Goal: Use online tool/utility

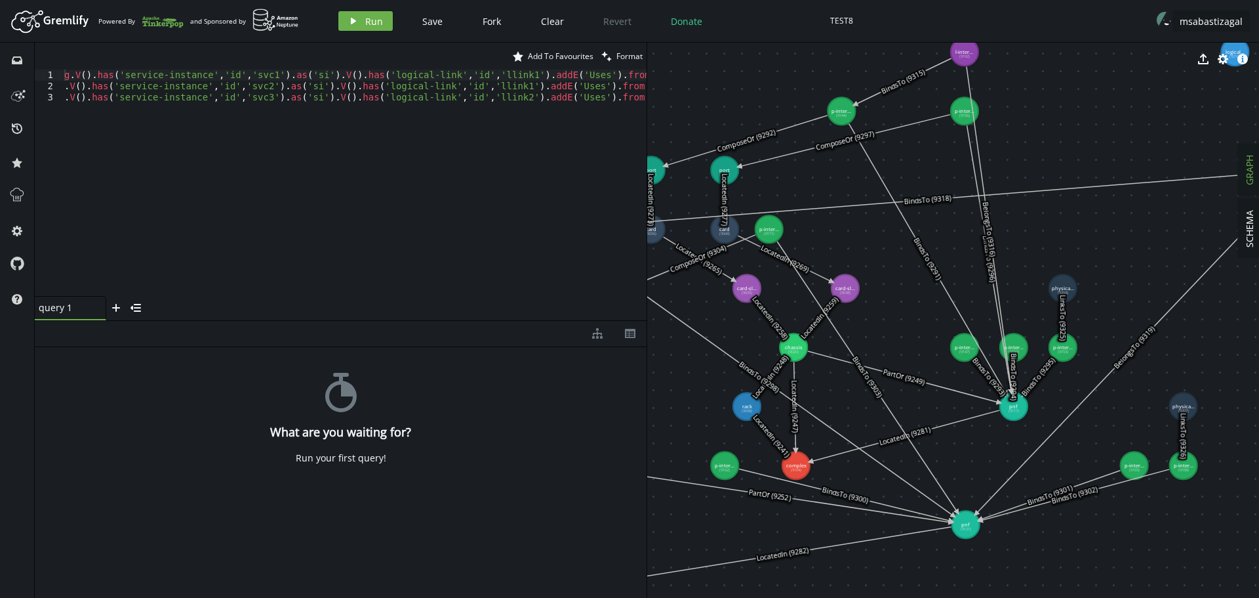
drag, startPoint x: 648, startPoint y: 147, endPoint x: 521, endPoint y: 149, distance: 126.6
click at [521, 149] on div "star Add To Favourites clean Format 1 2 3 g . V ( ) . has ( 'service-instance' …" at bounding box center [647, 320] width 1225 height 555
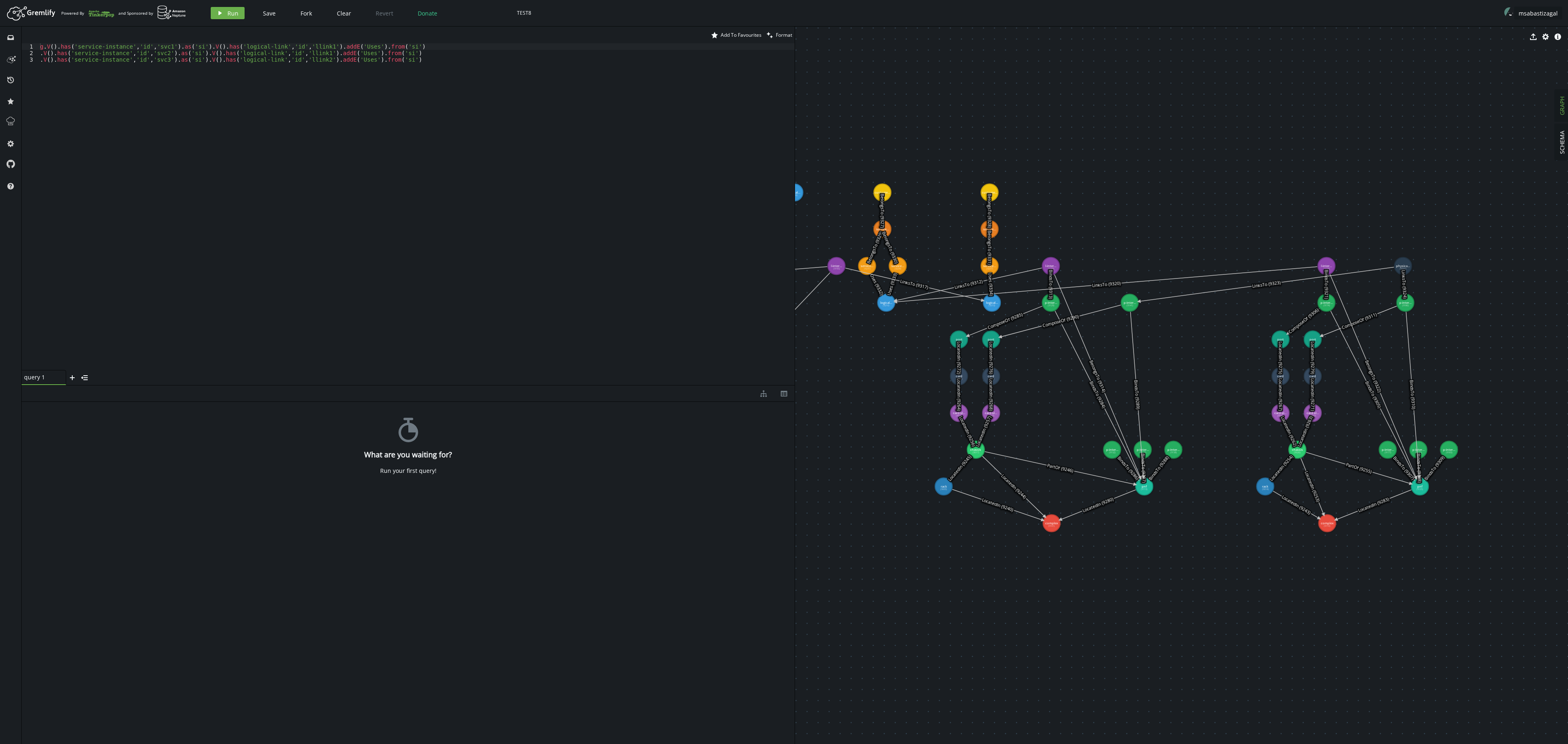
drag, startPoint x: 1282, startPoint y: 421, endPoint x: 914, endPoint y: 581, distance: 401.3
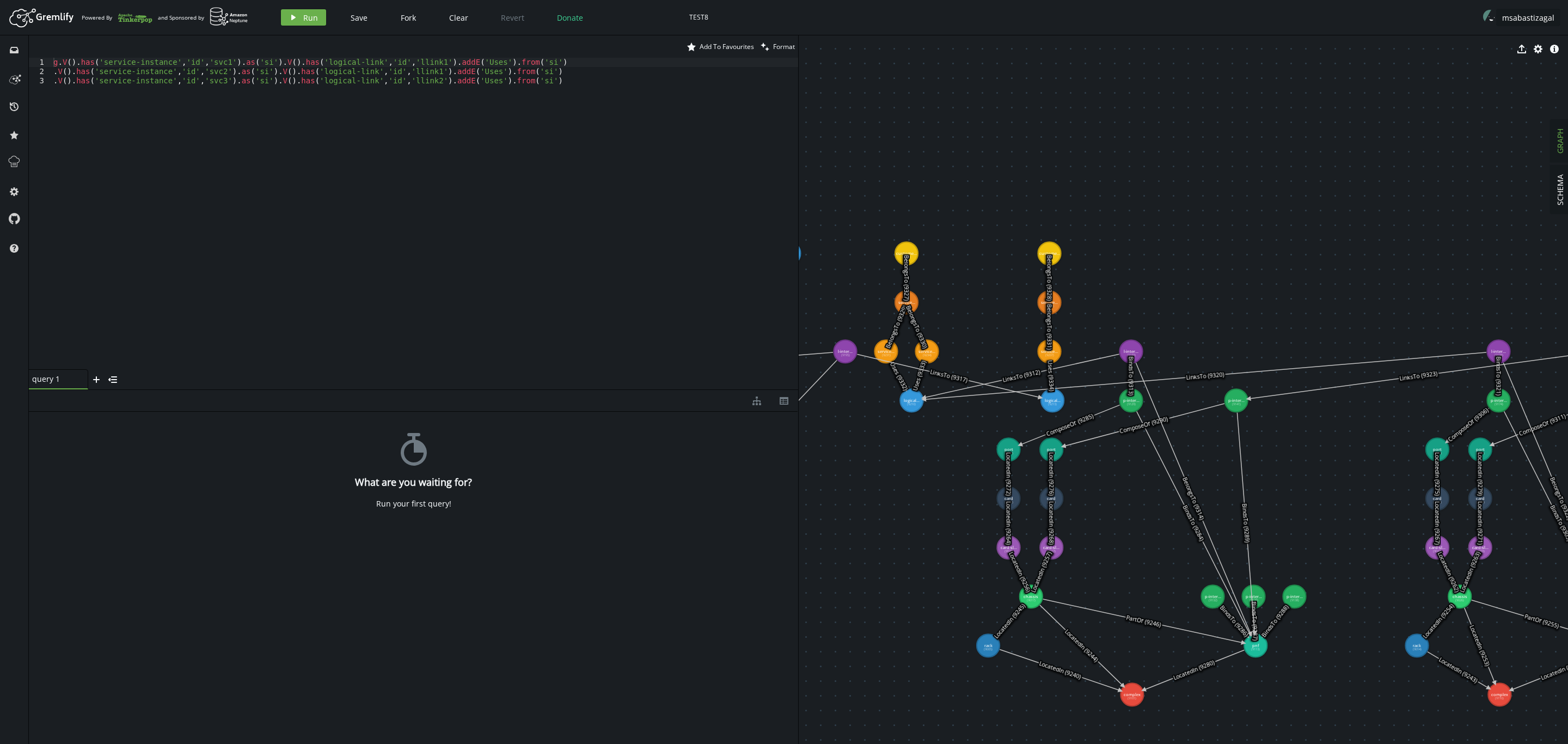
drag, startPoint x: 1377, startPoint y: 661, endPoint x: 1371, endPoint y: 657, distance: 7.2
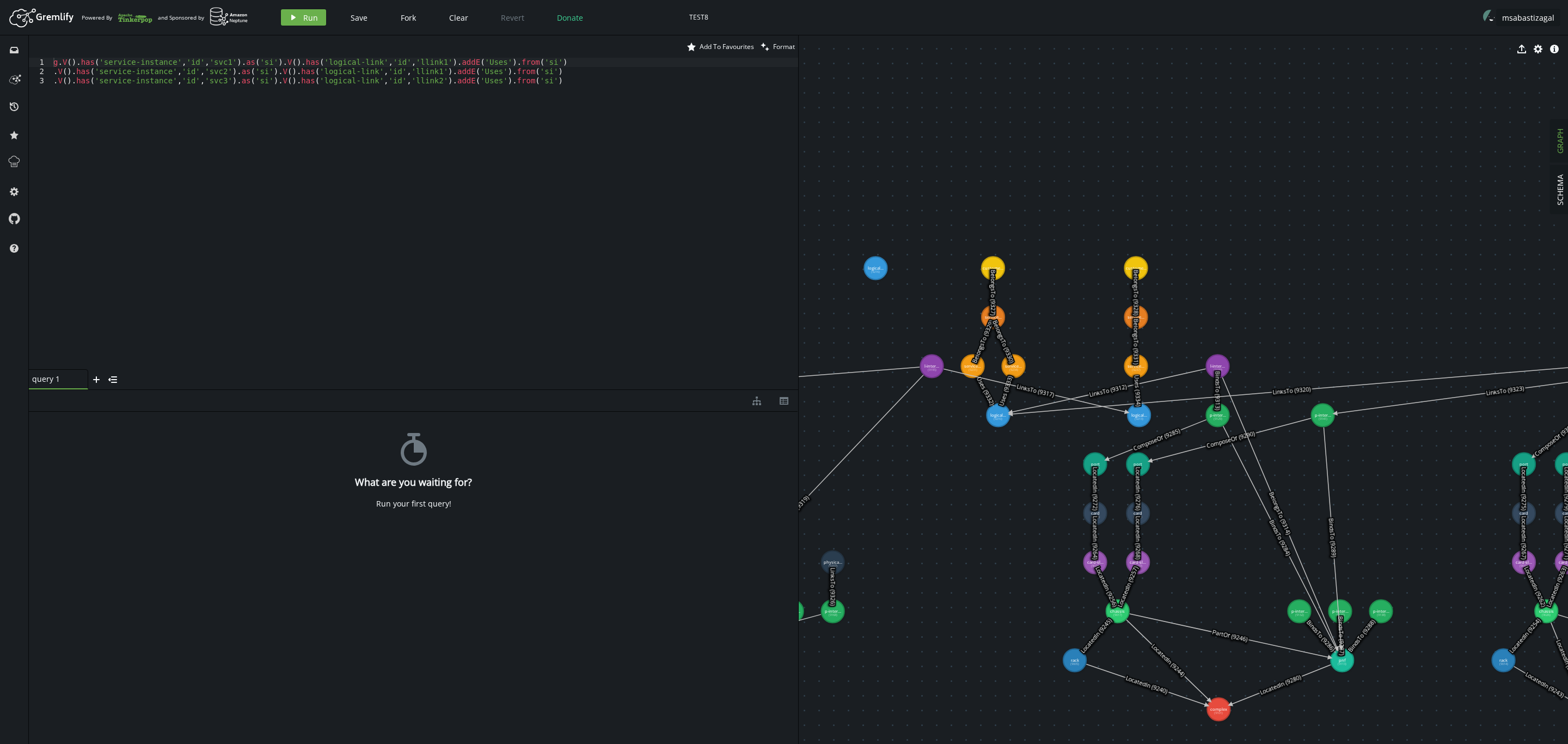
drag, startPoint x: 872, startPoint y: 487, endPoint x: 955, endPoint y: 502, distance: 84.3
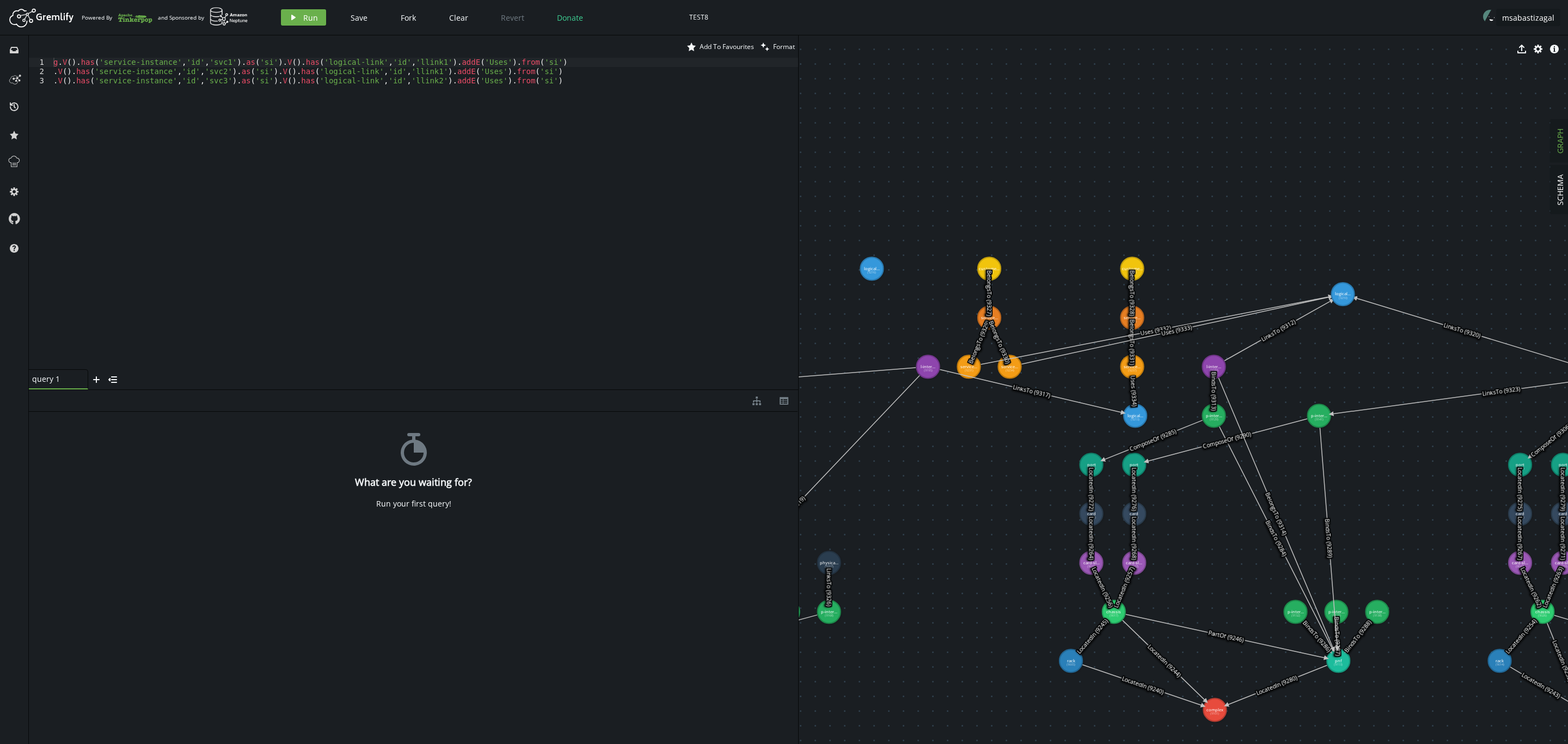
drag, startPoint x: 992, startPoint y: 417, endPoint x: 1343, endPoint y: 294, distance: 371.9
drag, startPoint x: 1015, startPoint y: 370, endPoint x: 1396, endPoint y: 231, distance: 405.6
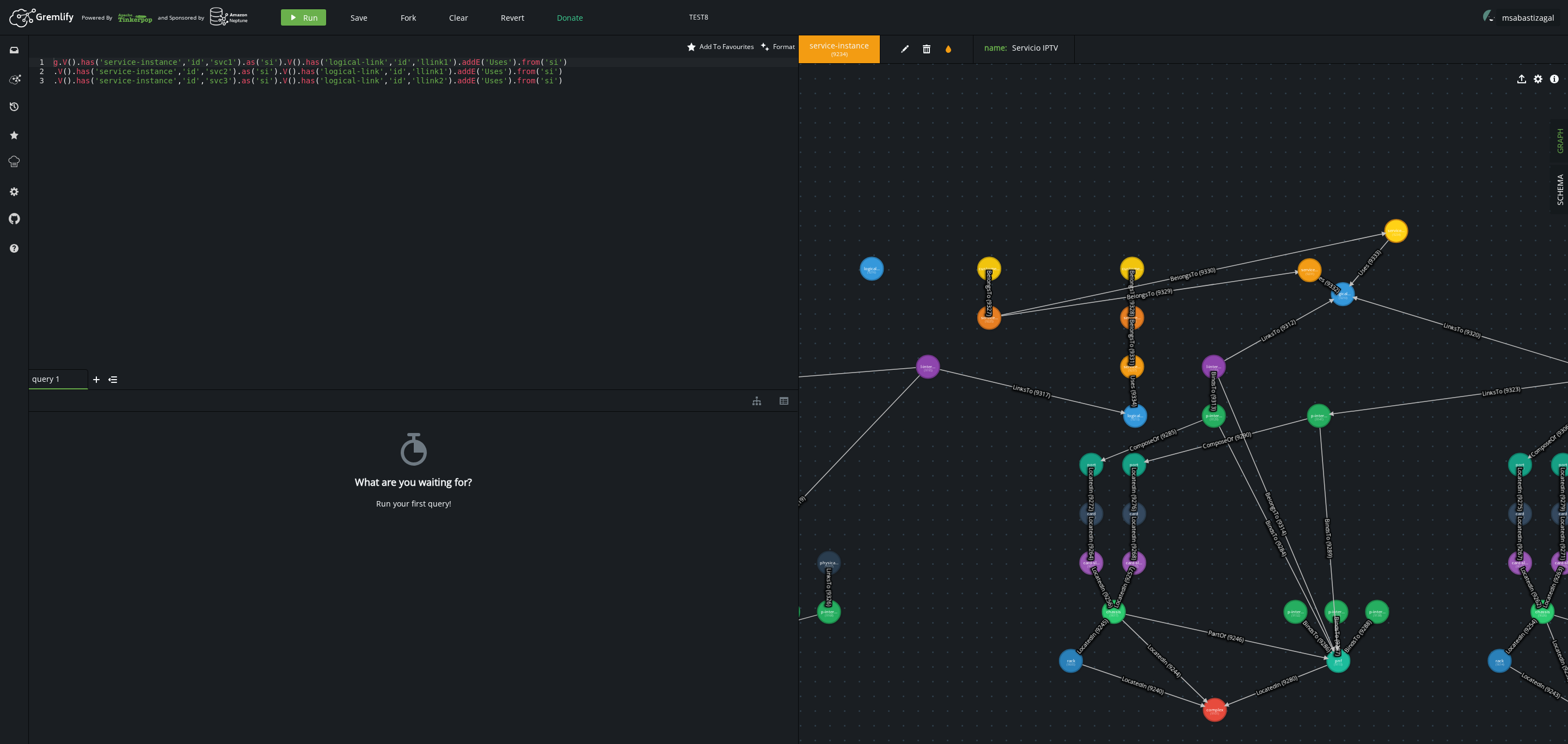
drag, startPoint x: 972, startPoint y: 366, endPoint x: 1310, endPoint y: 270, distance: 351.4
drag, startPoint x: 992, startPoint y: 321, endPoint x: 1330, endPoint y: 177, distance: 367.4
drag, startPoint x: 1309, startPoint y: 265, endPoint x: 1301, endPoint y: 230, distance: 35.9
drag, startPoint x: 987, startPoint y: 272, endPoint x: 1340, endPoint y: 105, distance: 390.5
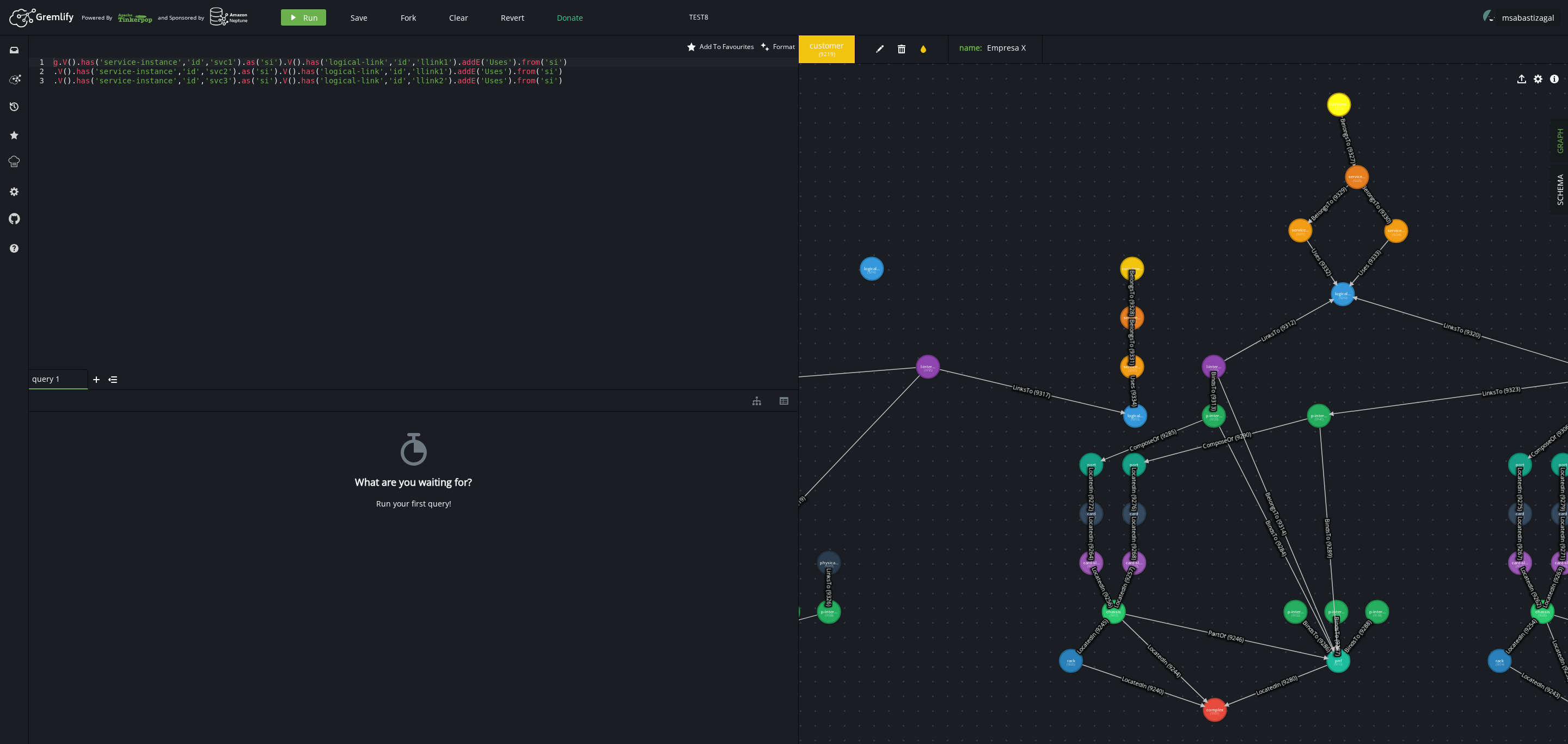
drag, startPoint x: 1333, startPoint y: 174, endPoint x: 1357, endPoint y: 177, distance: 24.2
drag, startPoint x: 1139, startPoint y: 415, endPoint x: 1053, endPoint y: 339, distance: 114.8
drag, startPoint x: 1136, startPoint y: 370, endPoint x: 975, endPoint y: 272, distance: 188.5
drag, startPoint x: 1134, startPoint y: 324, endPoint x: 974, endPoint y: 224, distance: 188.7
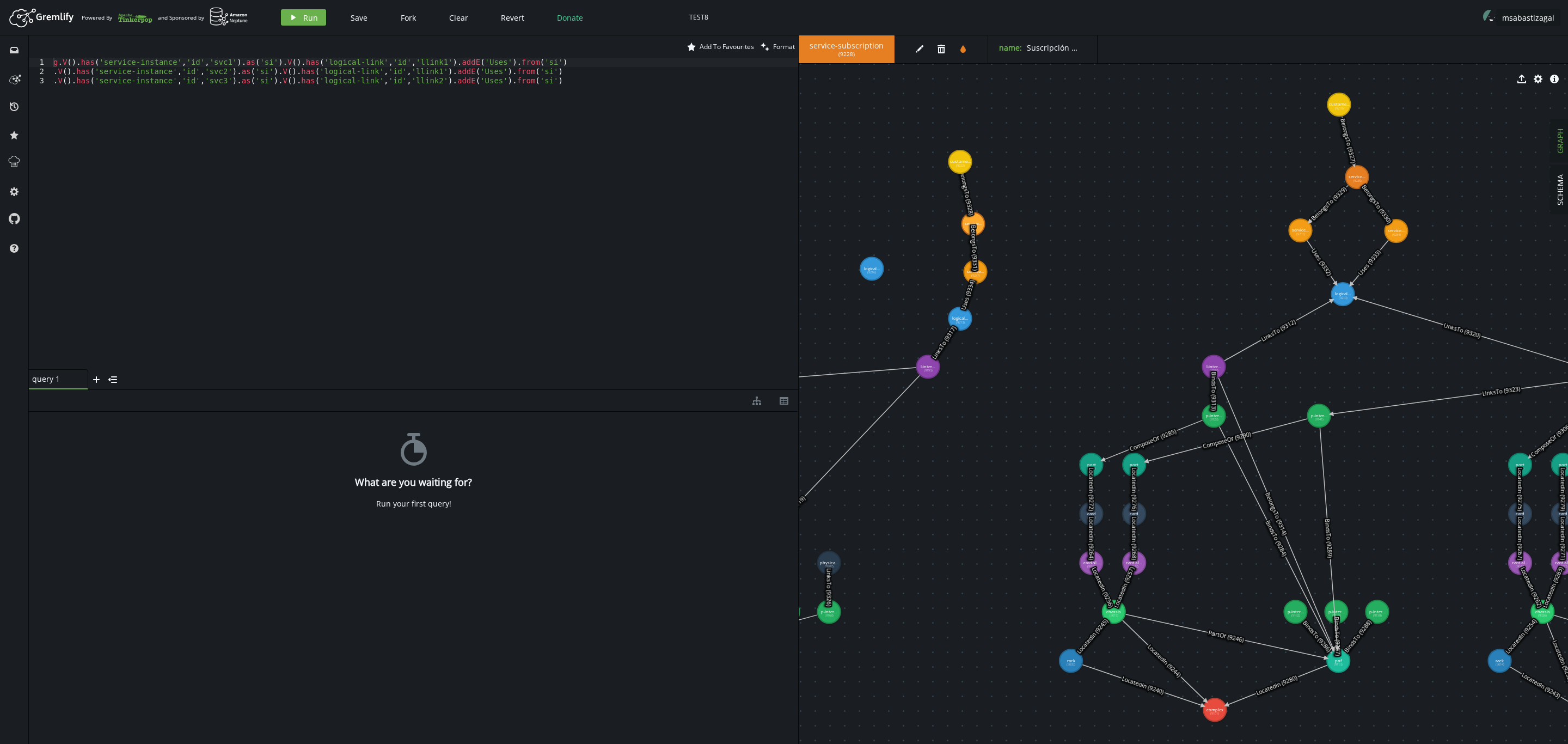
drag, startPoint x: 1131, startPoint y: 270, endPoint x: 960, endPoint y: 162, distance: 202.2
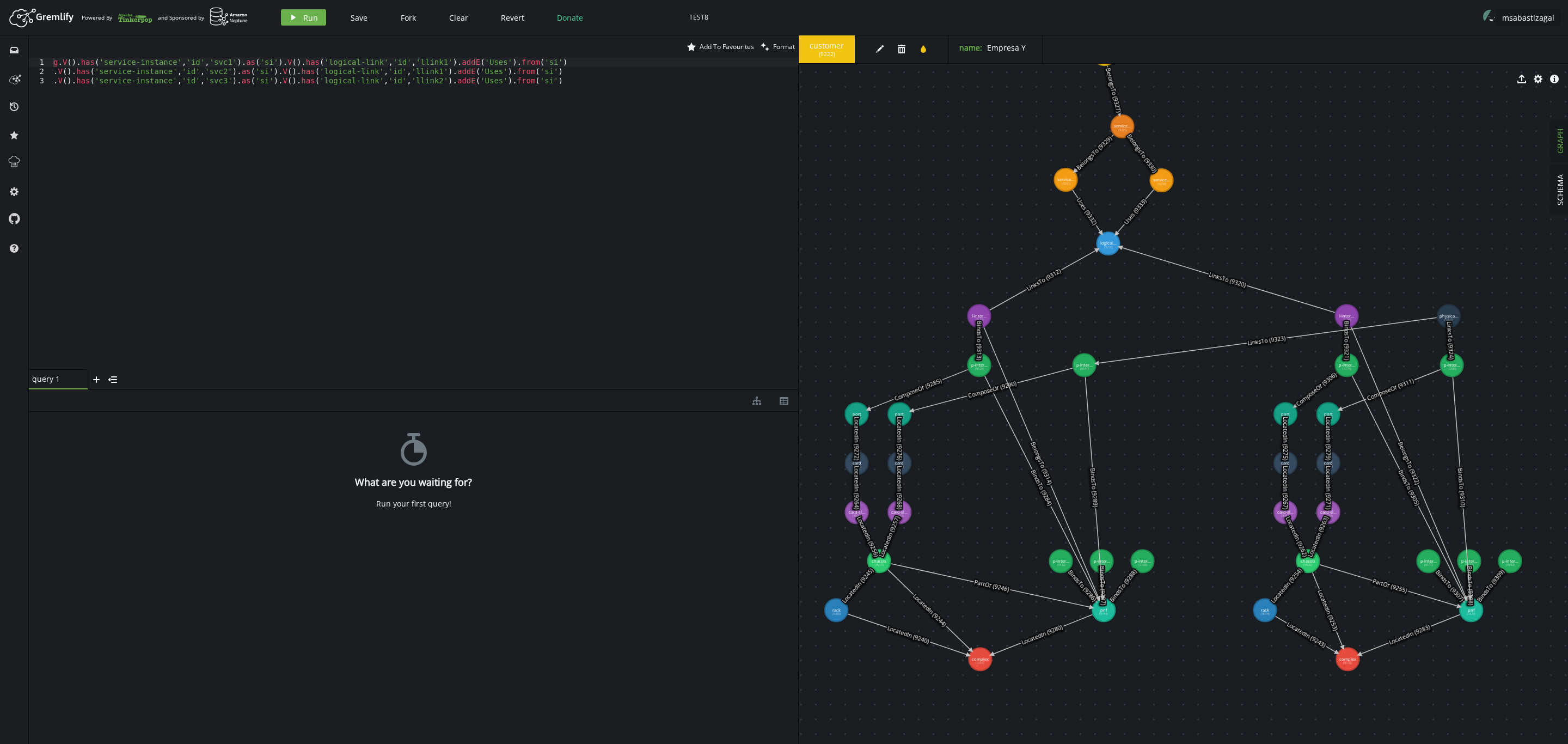
drag, startPoint x: 1055, startPoint y: 391, endPoint x: 867, endPoint y: 342, distance: 194.3
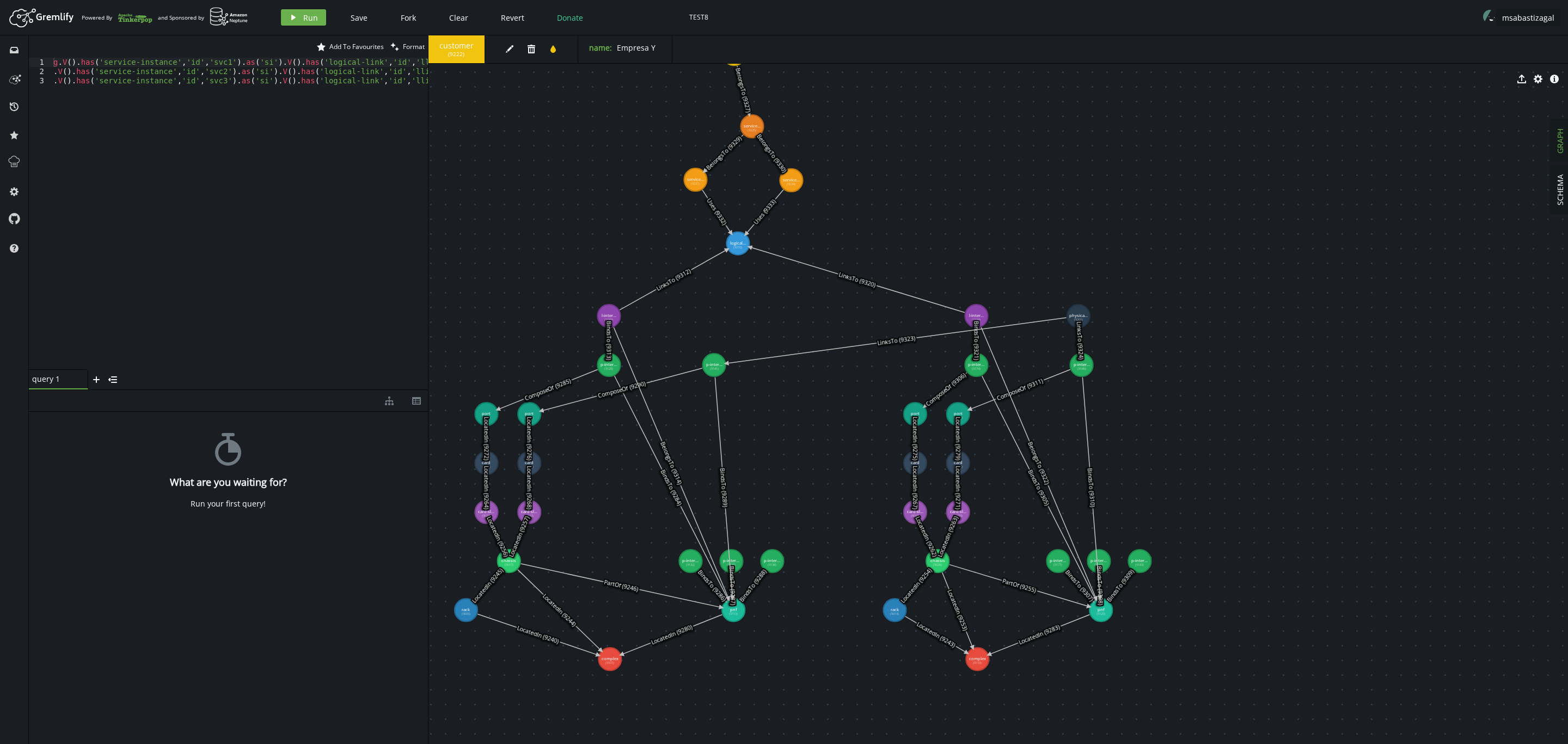
drag, startPoint x: 799, startPoint y: 350, endPoint x: 428, endPoint y: 351, distance: 371.0
click at [428, 351] on div at bounding box center [428, 389] width 1 height 708
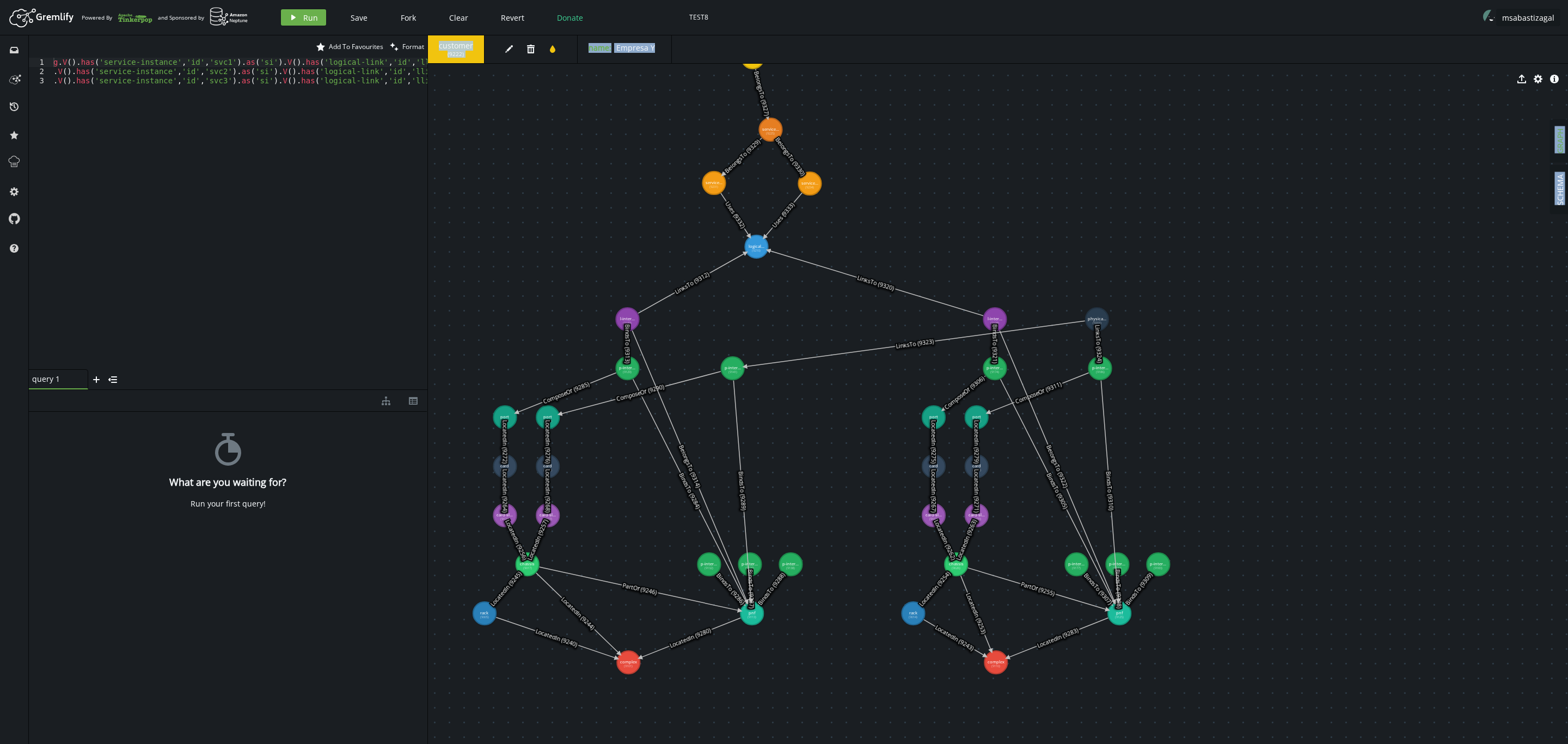
drag, startPoint x: 818, startPoint y: 431, endPoint x: 836, endPoint y: 434, distance: 18.2
drag, startPoint x: 629, startPoint y: 366, endPoint x: 598, endPoint y: 371, distance: 31.4
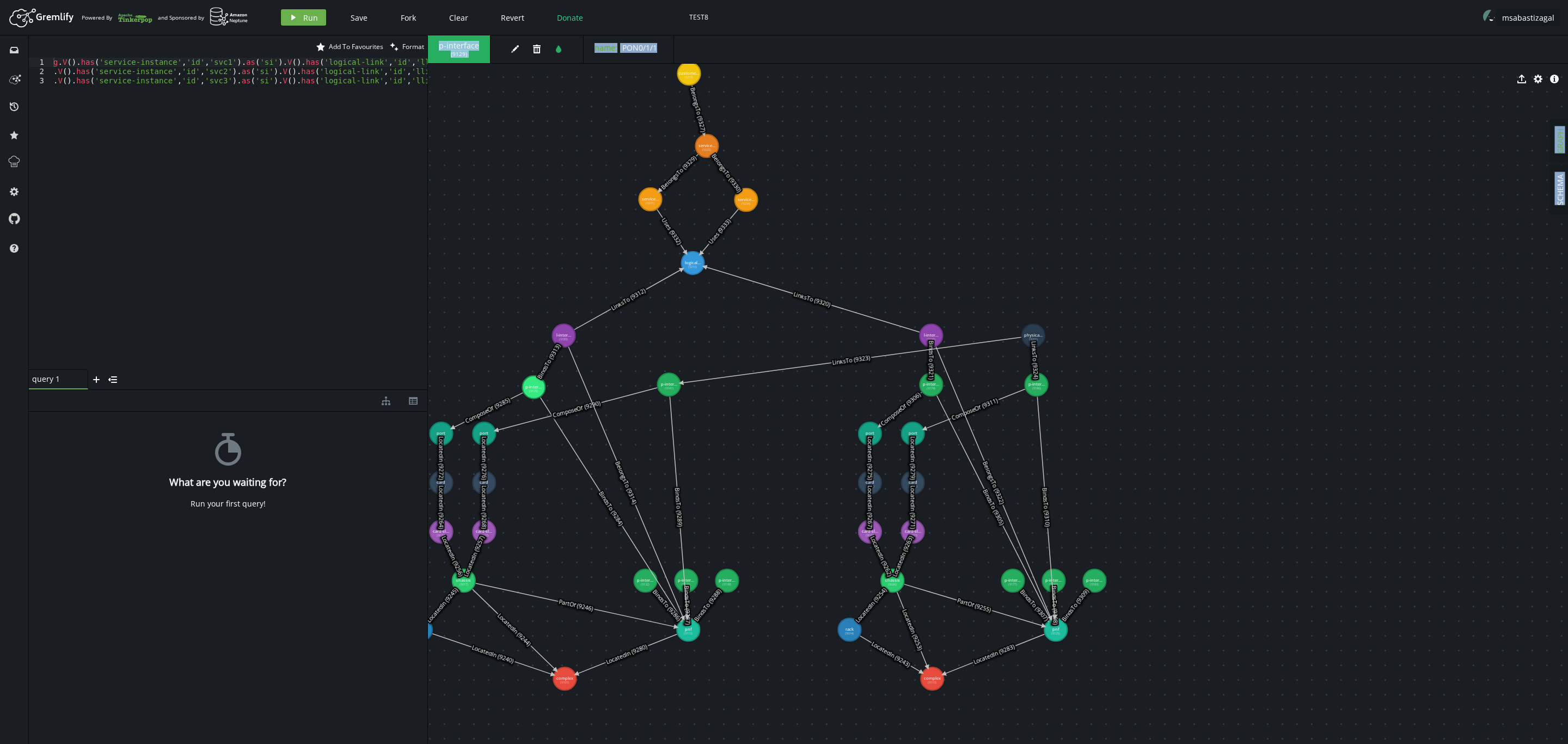
drag, startPoint x: 1099, startPoint y: 324, endPoint x: 1062, endPoint y: 326, distance: 37.1
click at [1039, 341] on text "LinksTo (9324)" at bounding box center [1034, 360] width 10 height 39
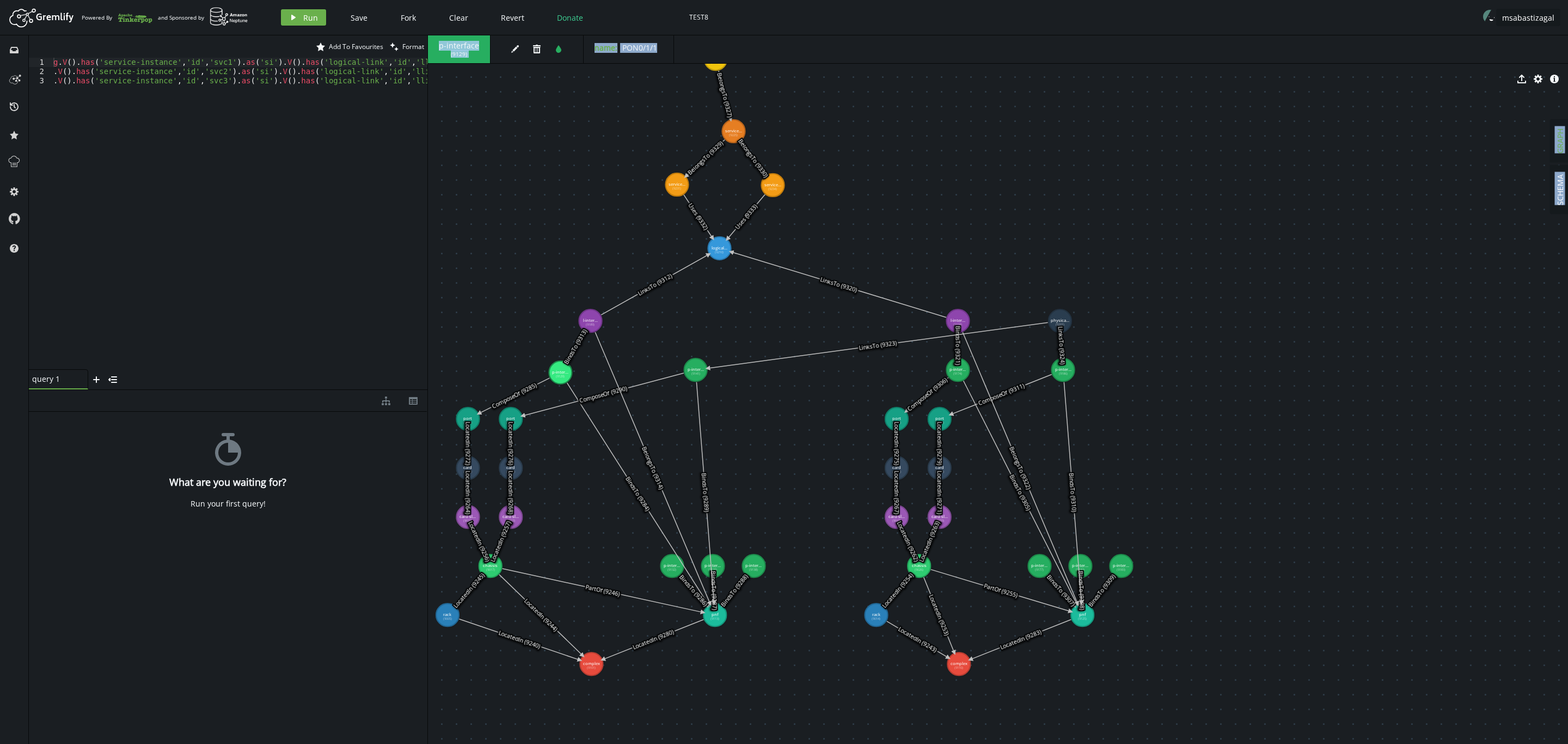
drag, startPoint x: 1057, startPoint y: 319, endPoint x: 789, endPoint y: 340, distance: 268.8
drag, startPoint x: 693, startPoint y: 365, endPoint x: 675, endPoint y: 360, distance: 18.7
drag, startPoint x: 1065, startPoint y: 368, endPoint x: 1073, endPoint y: 363, distance: 9.4
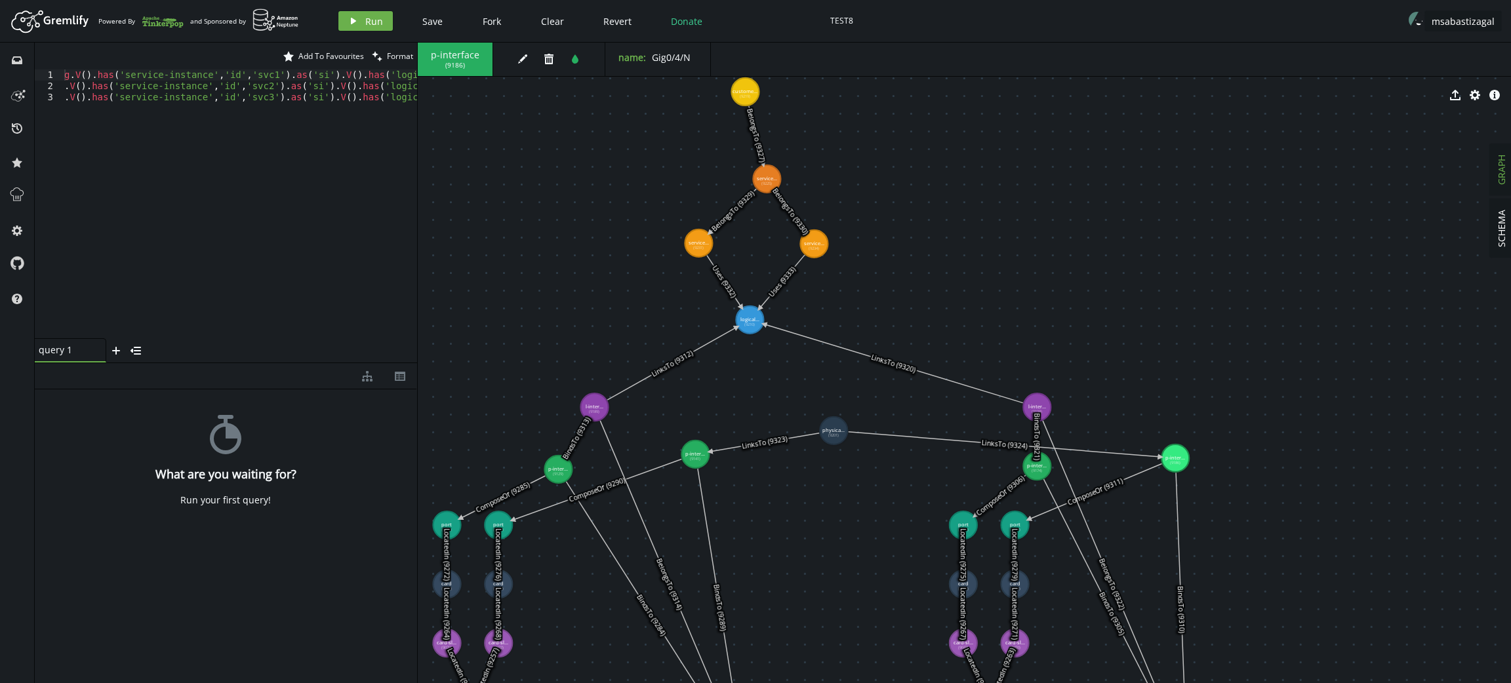
drag, startPoint x: 1029, startPoint y: 296, endPoint x: 1010, endPoint y: 317, distance: 28.3
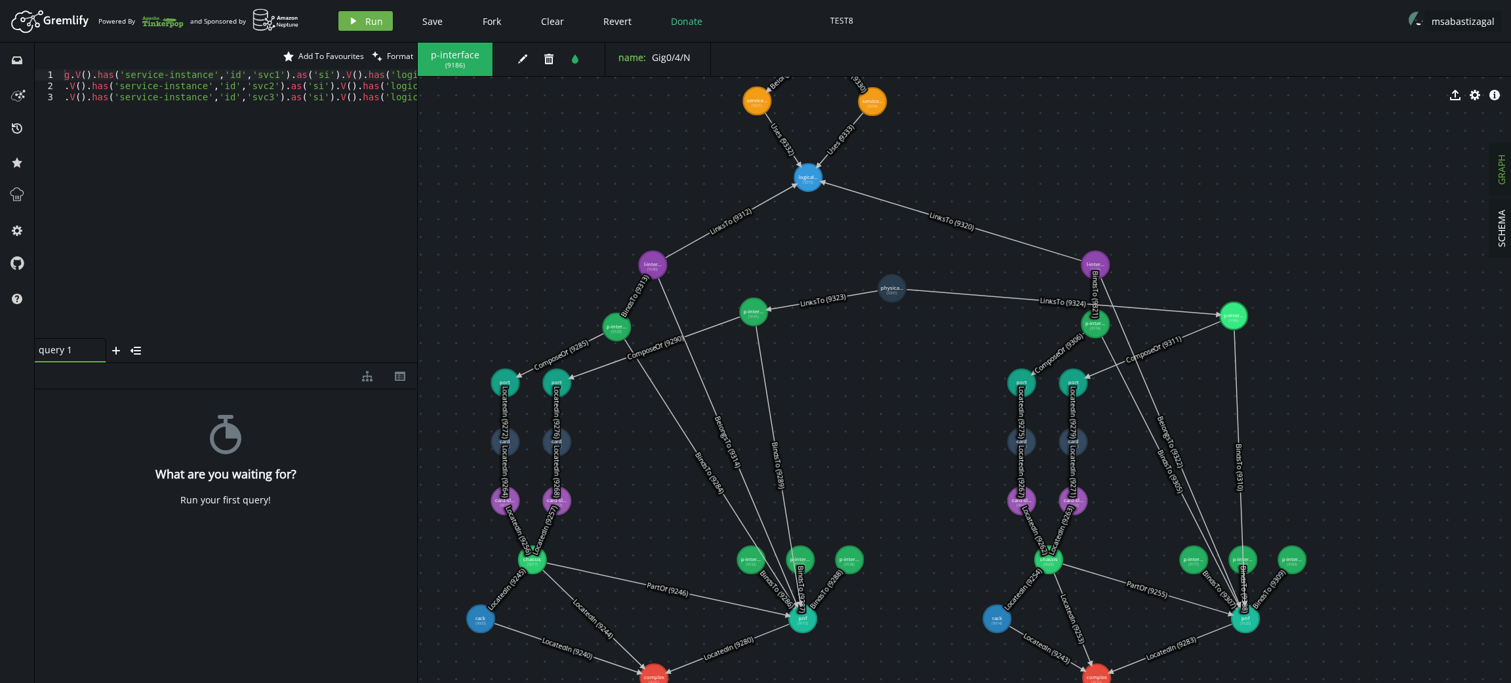
drag, startPoint x: 652, startPoint y: 419, endPoint x: 713, endPoint y: 246, distance: 183.6
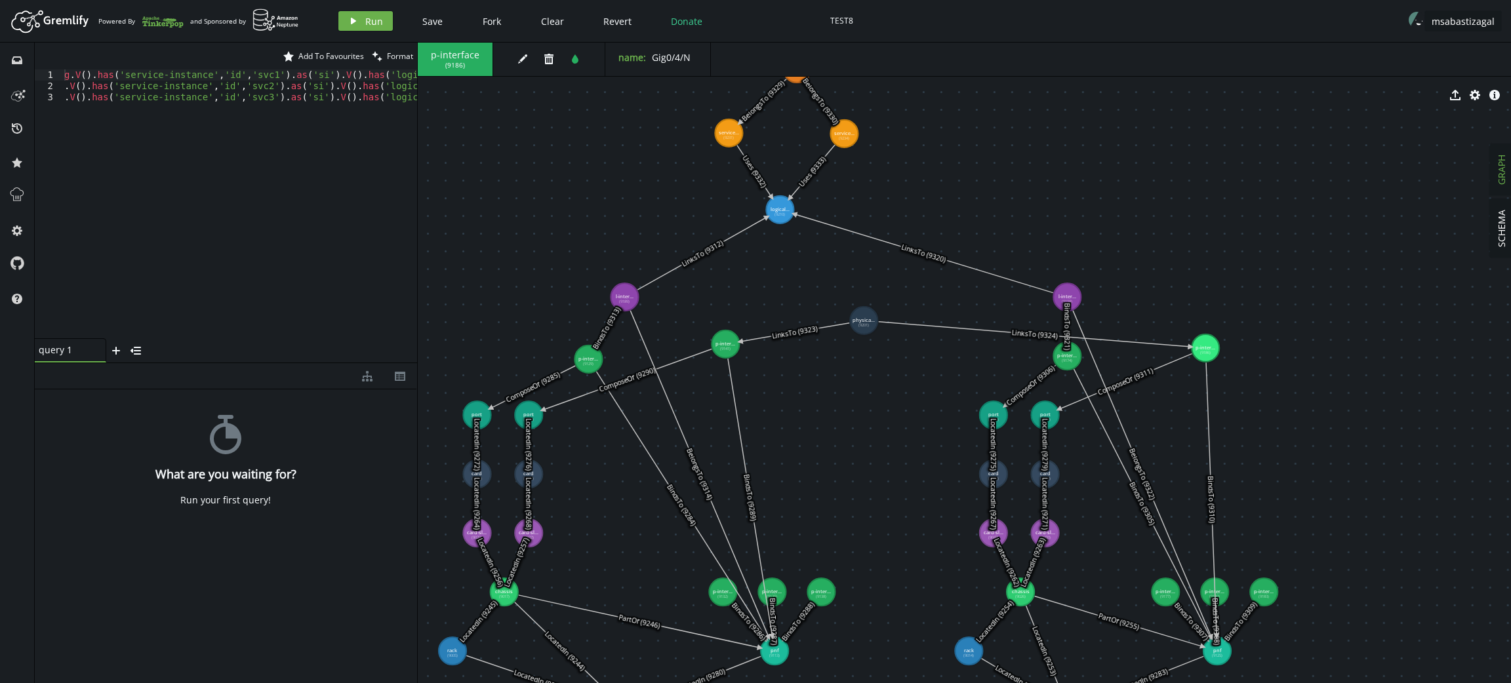
drag, startPoint x: 828, startPoint y: 216, endPoint x: 726, endPoint y: 270, distance: 114.7
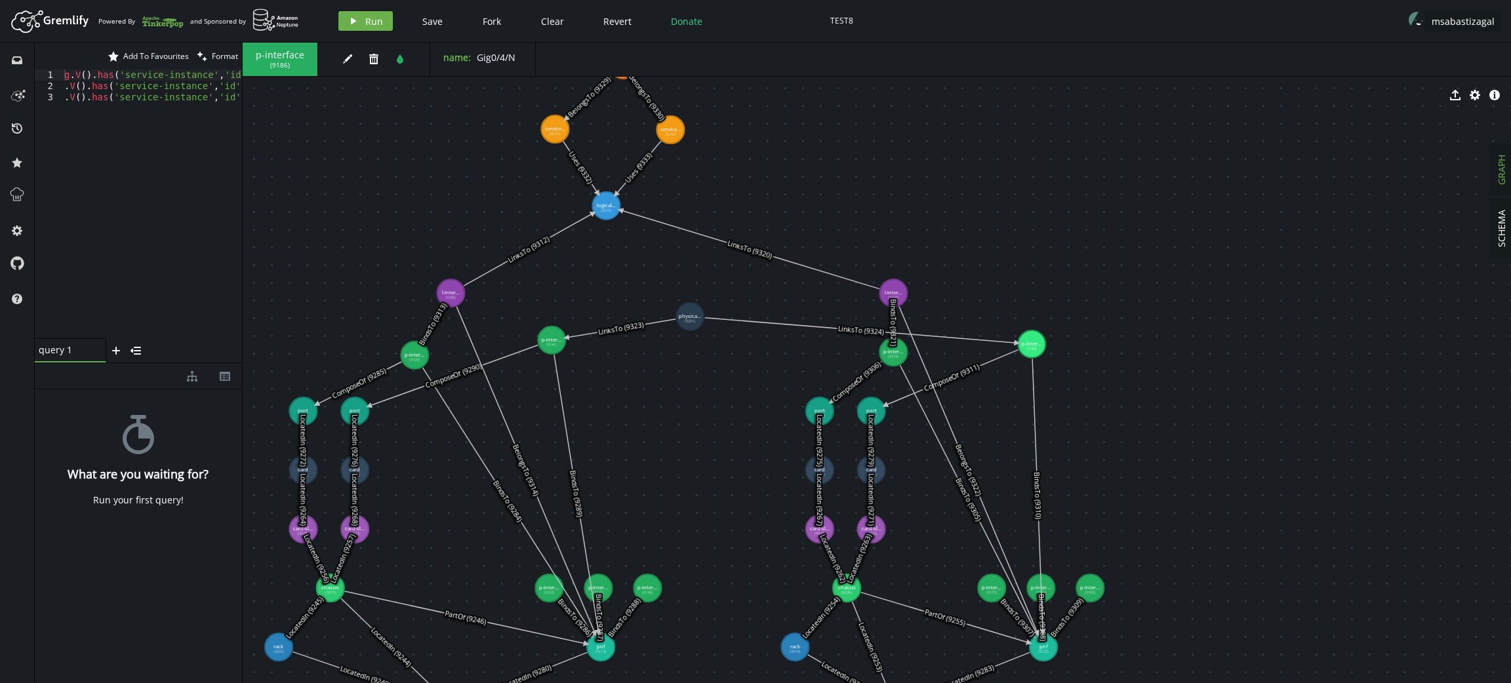
drag, startPoint x: 416, startPoint y: 266, endPoint x: 241, endPoint y: 268, distance: 175.1
click at [241, 268] on div "star Add To Favourites clean Format 1 2 3 g . V ( ) . has ( 'service-instance' …" at bounding box center [773, 363] width 1476 height 641
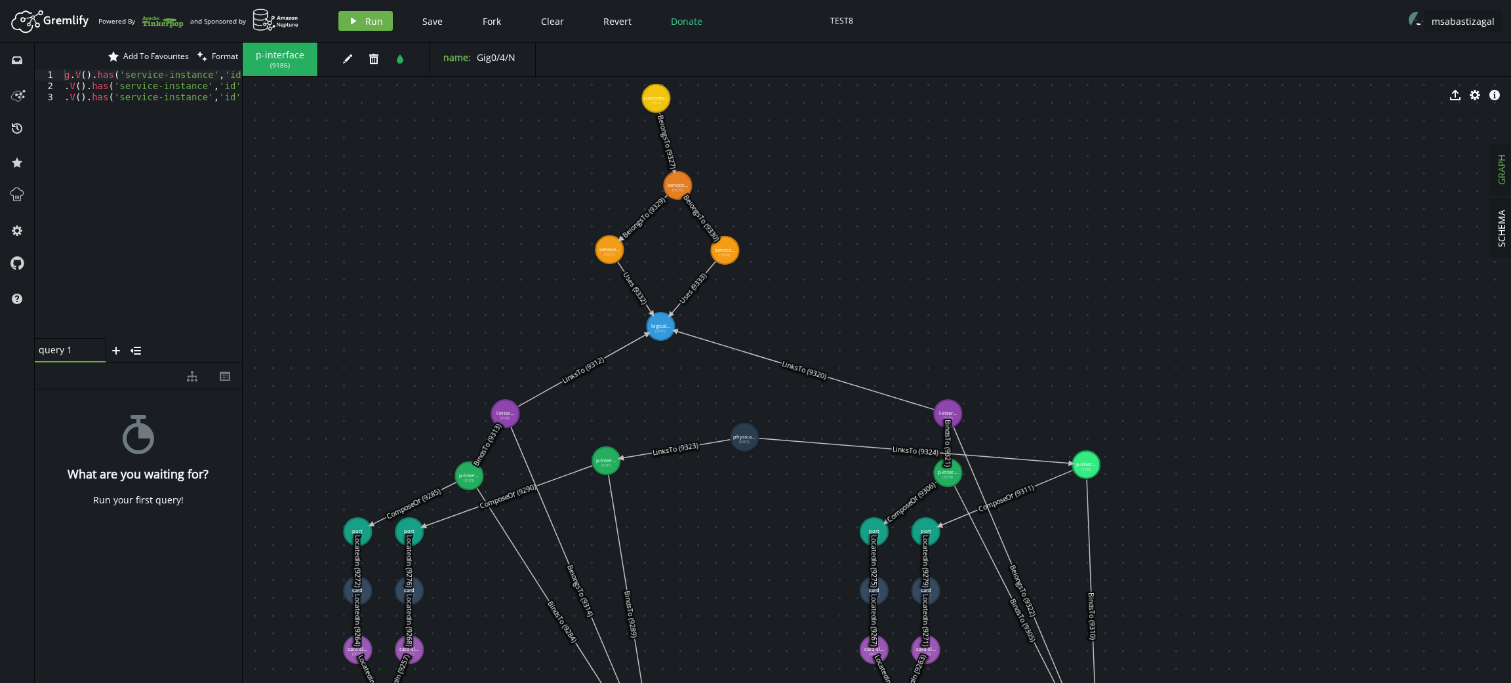
drag, startPoint x: 333, startPoint y: 272, endPoint x: 387, endPoint y: 392, distance: 132.4
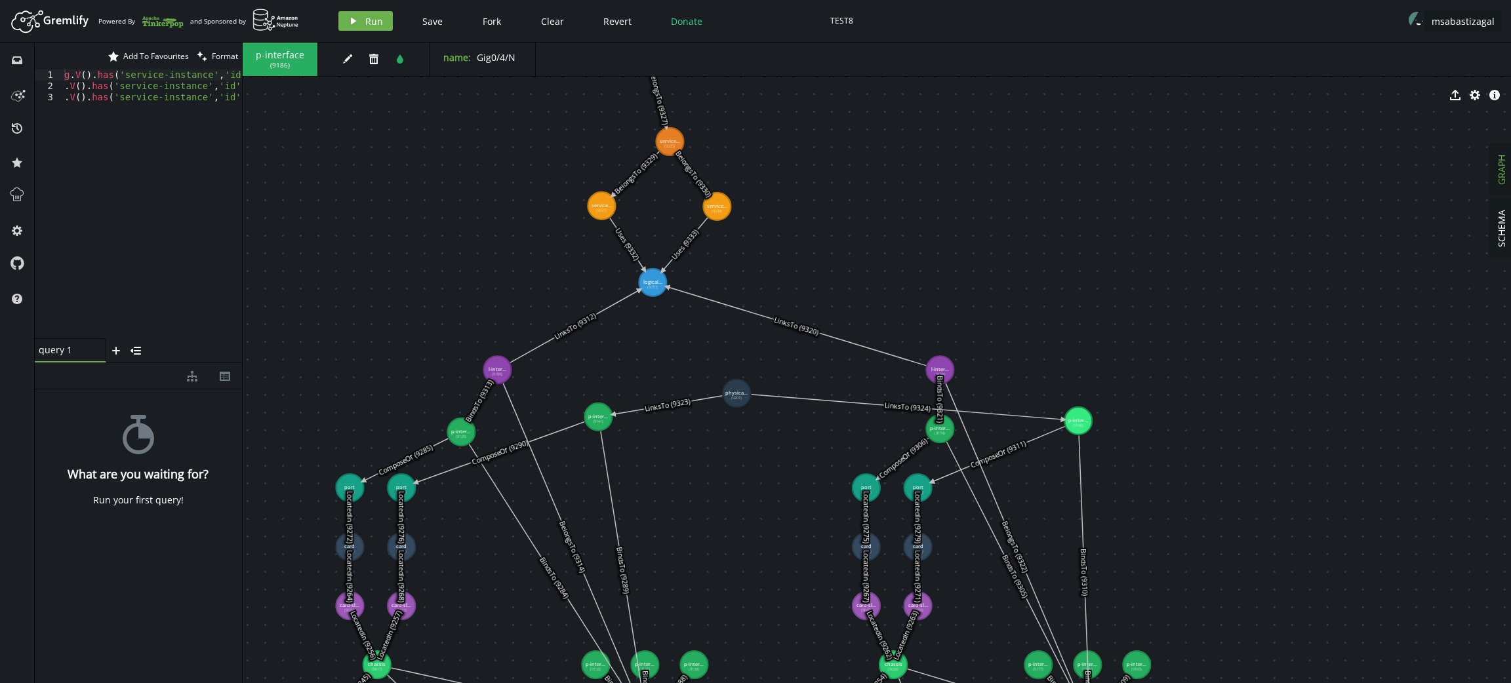
drag, startPoint x: 719, startPoint y: 565, endPoint x: 712, endPoint y: 534, distance: 31.7
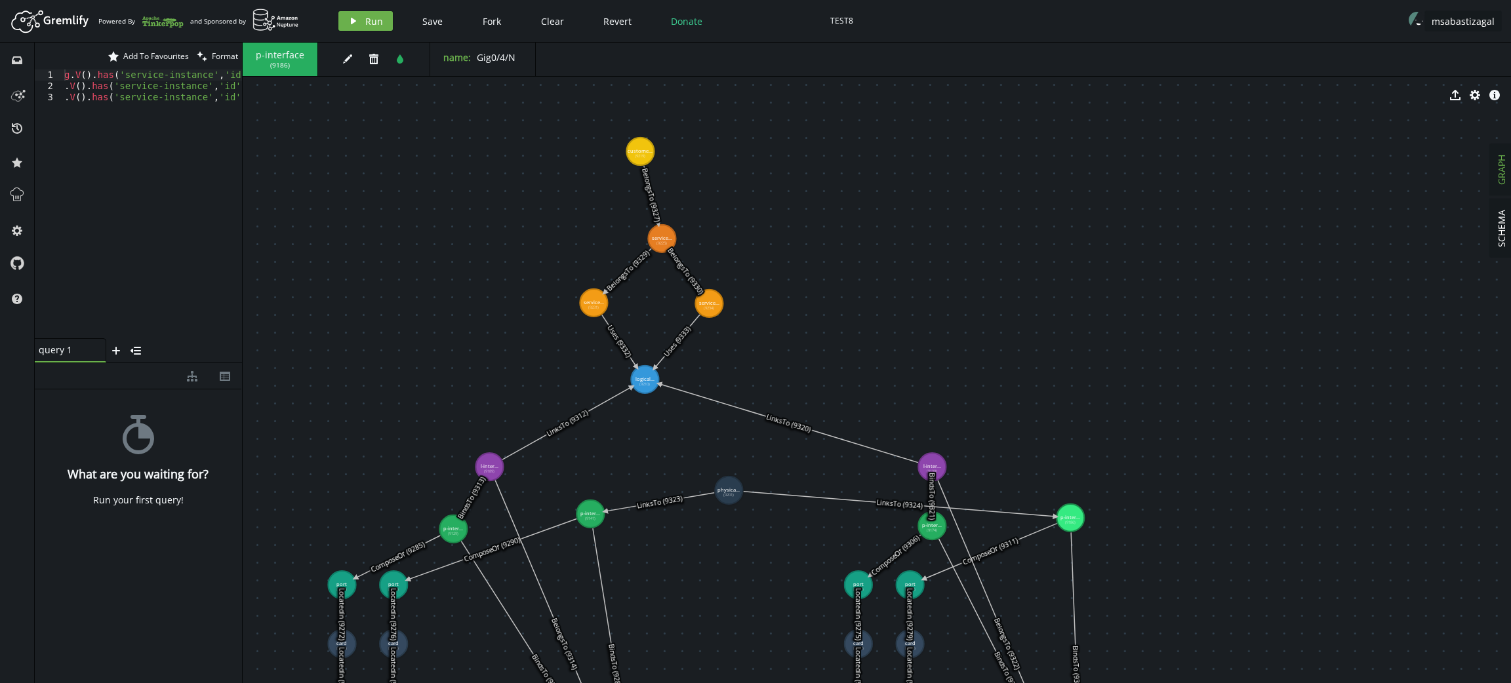
drag, startPoint x: 871, startPoint y: 273, endPoint x: 863, endPoint y: 367, distance: 94.8
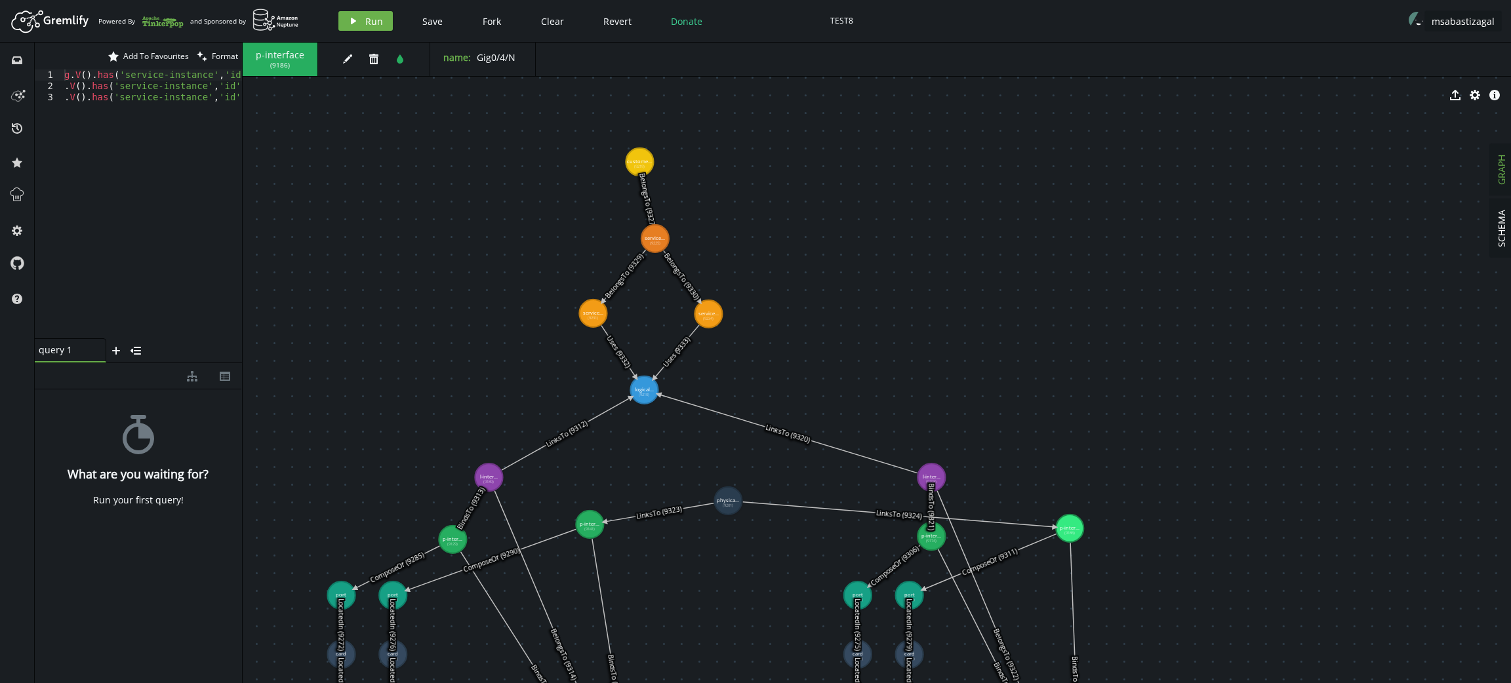
drag, startPoint x: 662, startPoint y: 251, endPoint x: 655, endPoint y: 239, distance: 14.1
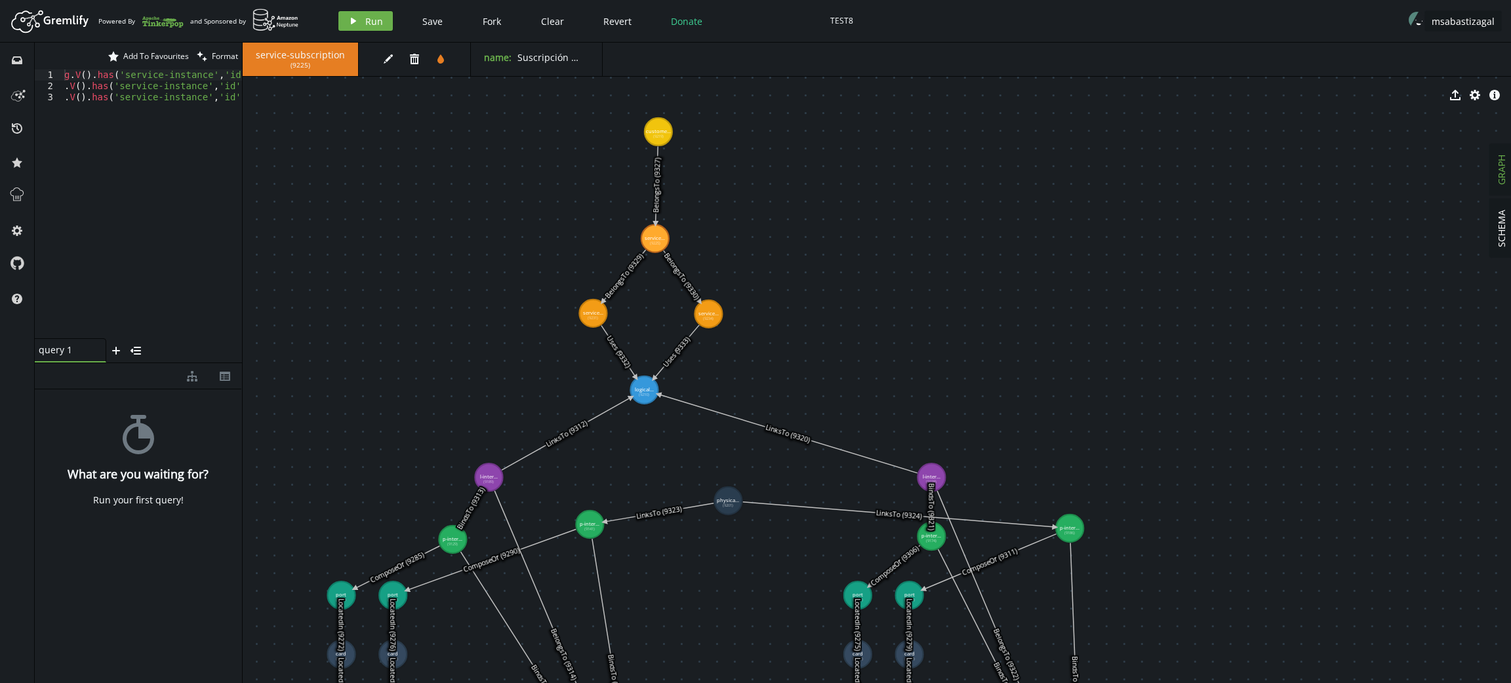
drag, startPoint x: 636, startPoint y: 159, endPoint x: 659, endPoint y: 132, distance: 34.9
